Goal: Download file/media

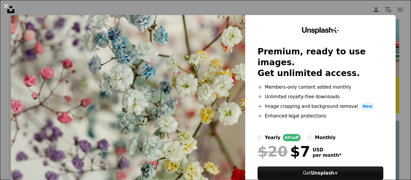
click at [7, 7] on button "An X shape" at bounding box center [5, 5] width 7 height 7
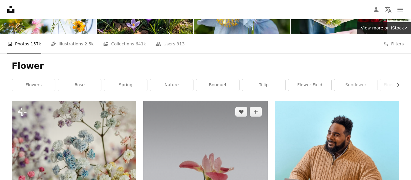
scroll to position [67, 0]
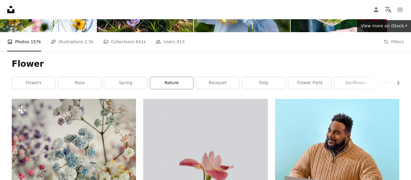
click at [185, 79] on link "nature" at bounding box center [171, 83] width 43 height 12
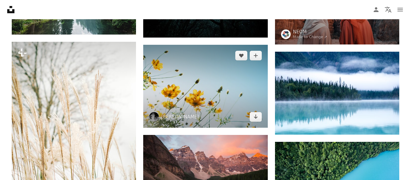
scroll to position [3247, 0]
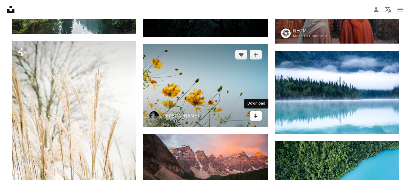
click at [259, 117] on link "Arrow pointing down" at bounding box center [255, 116] width 12 height 10
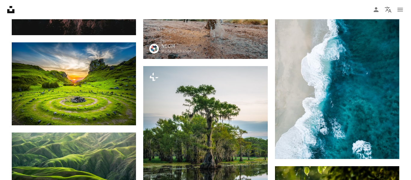
scroll to position [0, 0]
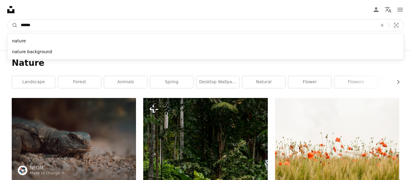
drag, startPoint x: 47, startPoint y: 26, endPoint x: 0, endPoint y: 22, distance: 47.3
click at [0, 22] on nav "A magnifying glass ****** nature nature background An X shape Visual search Fil…" at bounding box center [205, 25] width 411 height 19
type input "*****"
click at [8, 20] on button "A magnifying glass" at bounding box center [13, 25] width 10 height 11
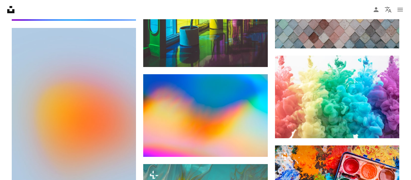
scroll to position [647, 0]
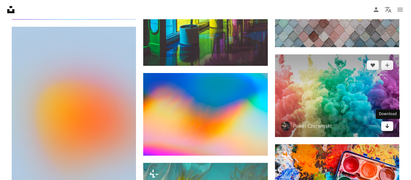
click at [387, 127] on icon "Download" at bounding box center [387, 126] width 4 height 4
